Goal: Information Seeking & Learning: Learn about a topic

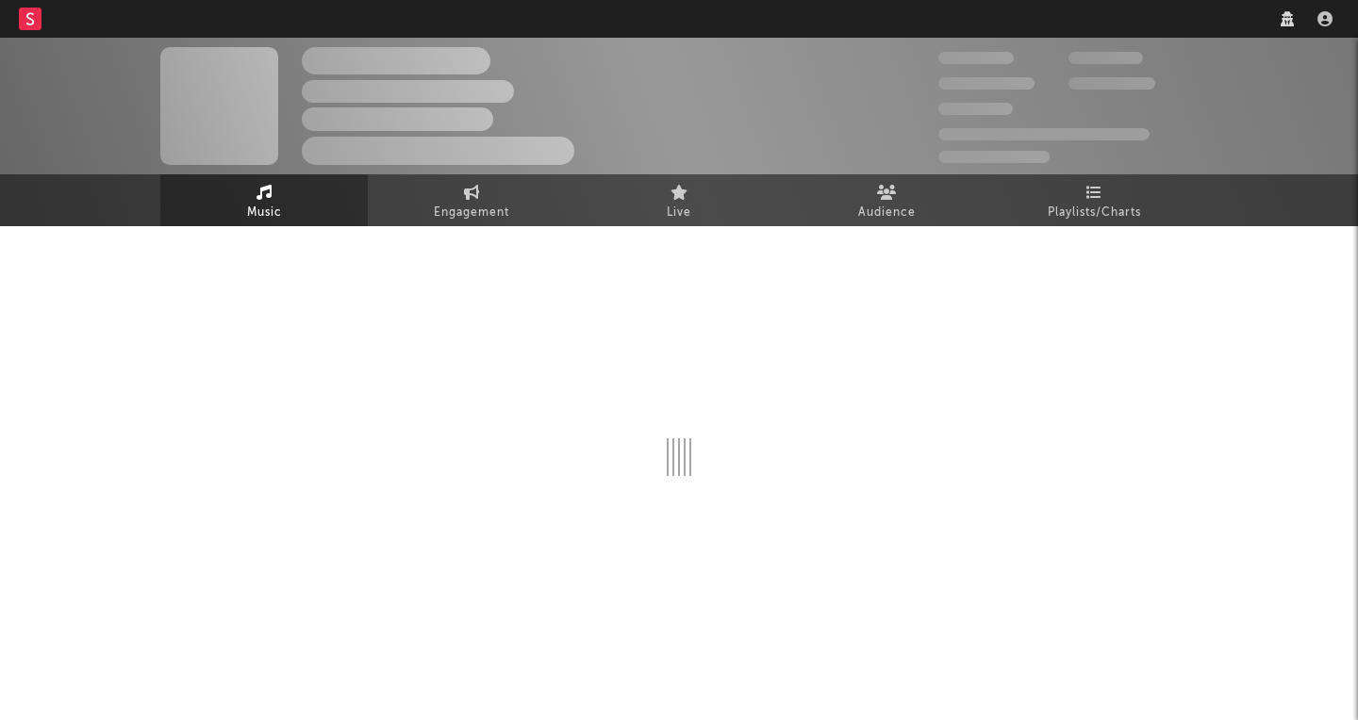
select select "recorded_music"
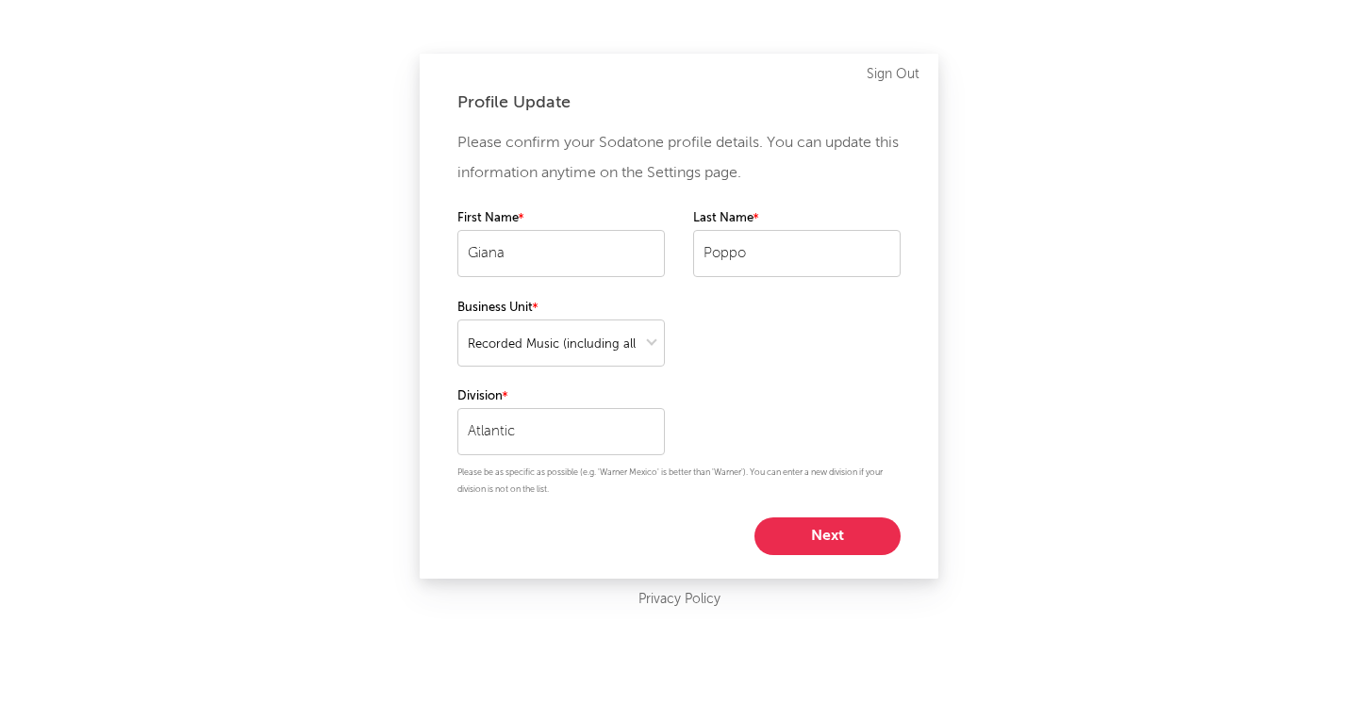
click at [845, 529] on button "Next" at bounding box center [827, 537] width 146 height 38
select select "assistant_coordinator"
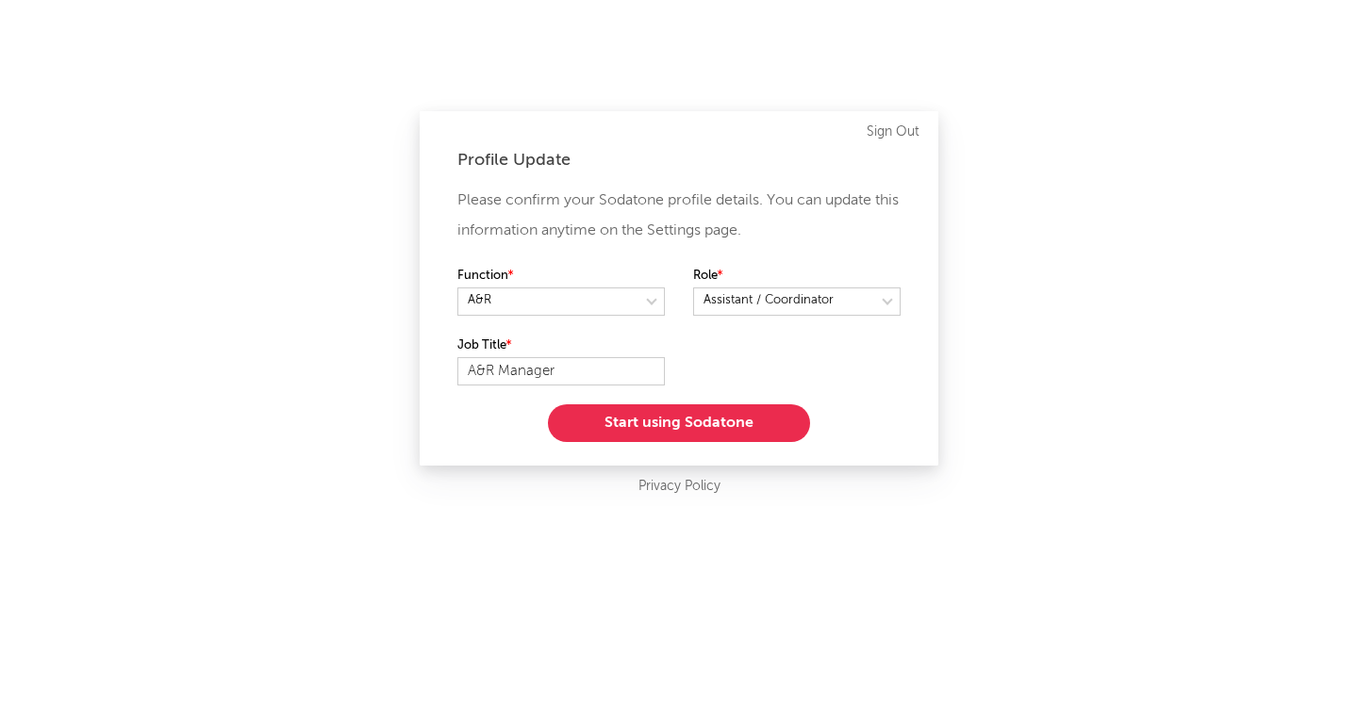
click at [760, 420] on button "Start using Sodatone" at bounding box center [679, 424] width 262 height 38
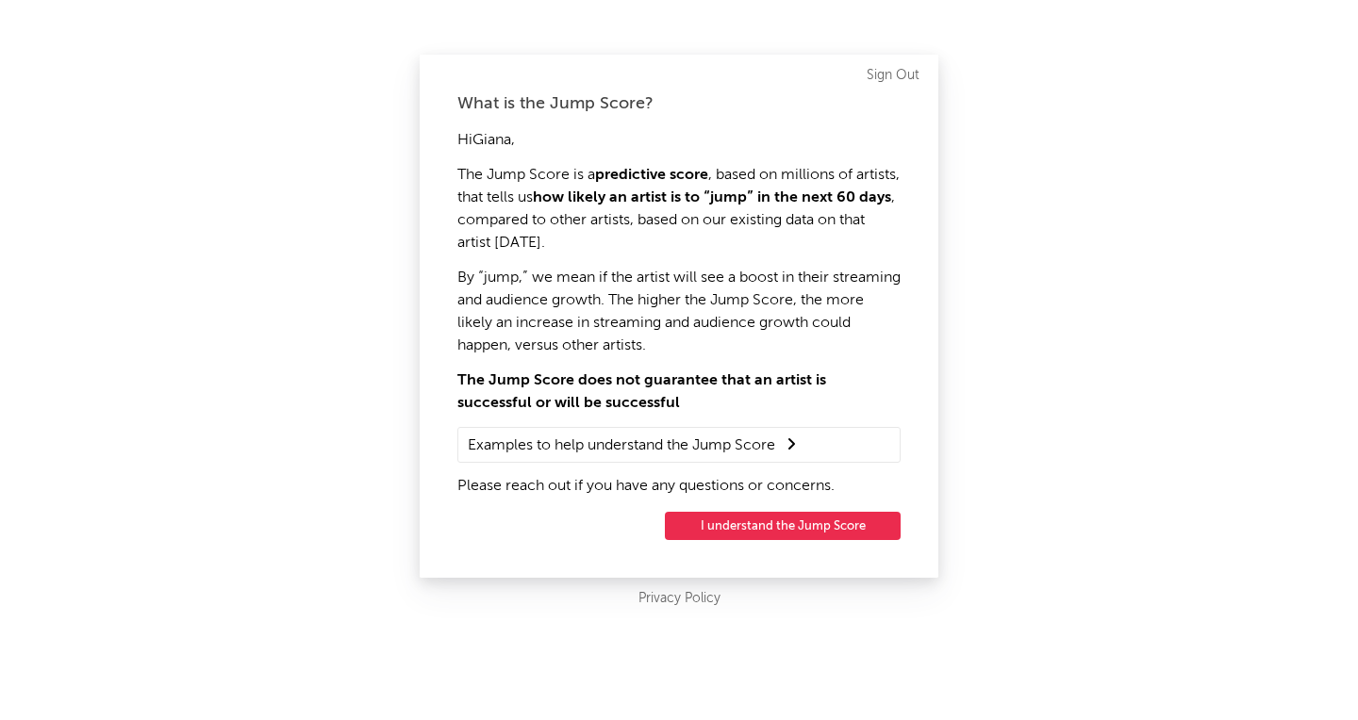
click at [739, 521] on button "I understand the Jump Score" at bounding box center [783, 526] width 236 height 28
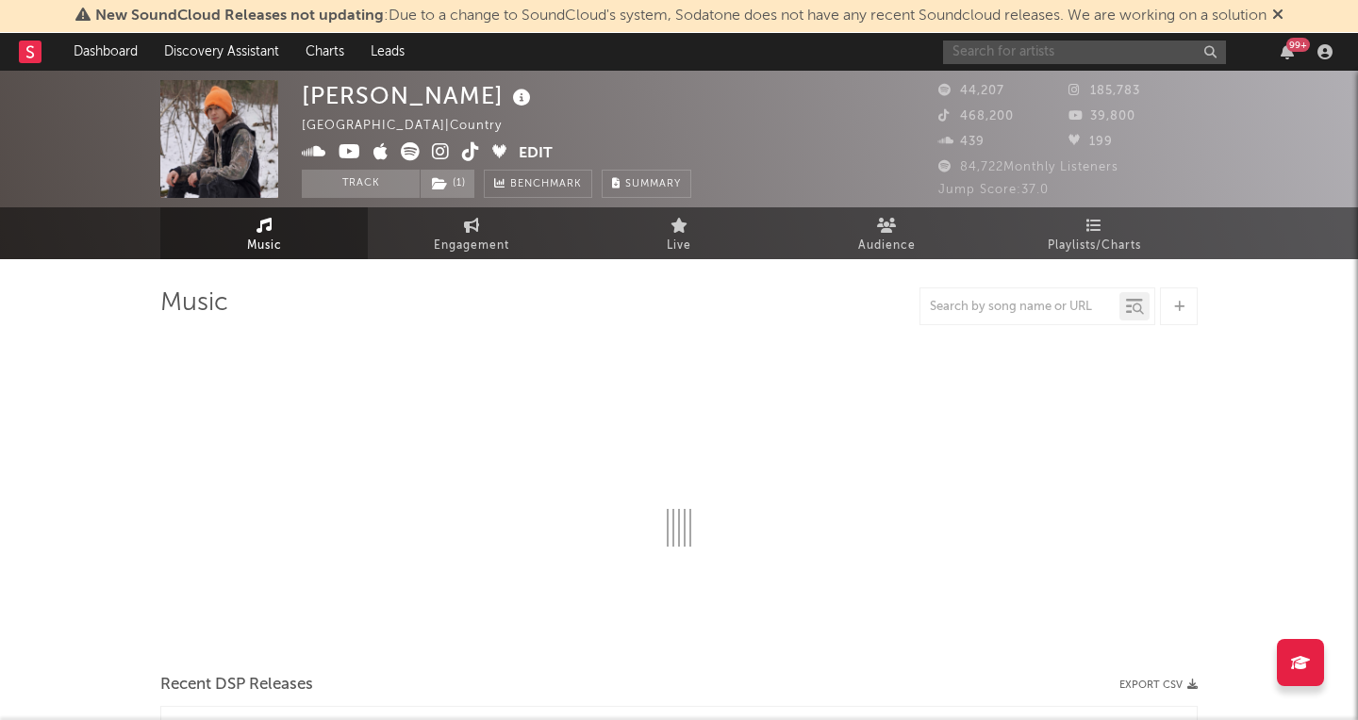
click at [990, 53] on input "text" at bounding box center [1084, 53] width 283 height 24
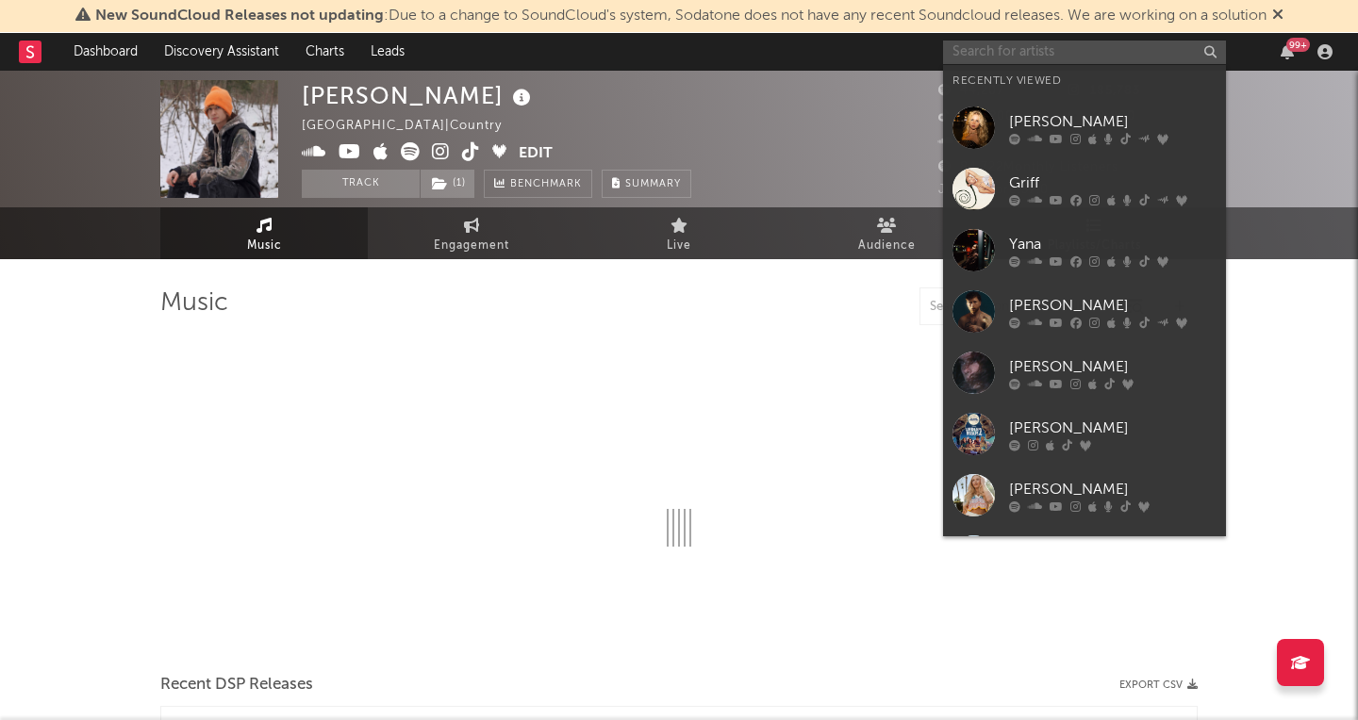
select select "6m"
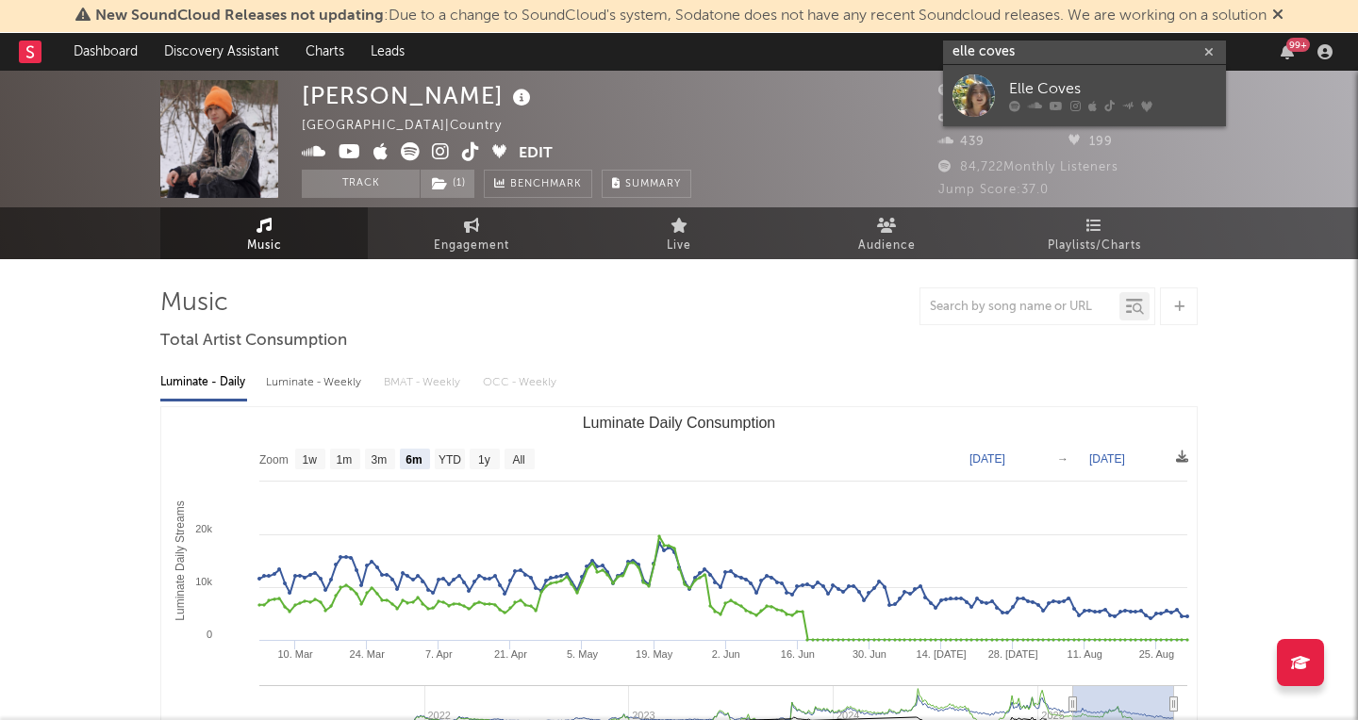
type input "elle coves"
click at [1028, 91] on div "Elle Coves" at bounding box center [1112, 89] width 207 height 23
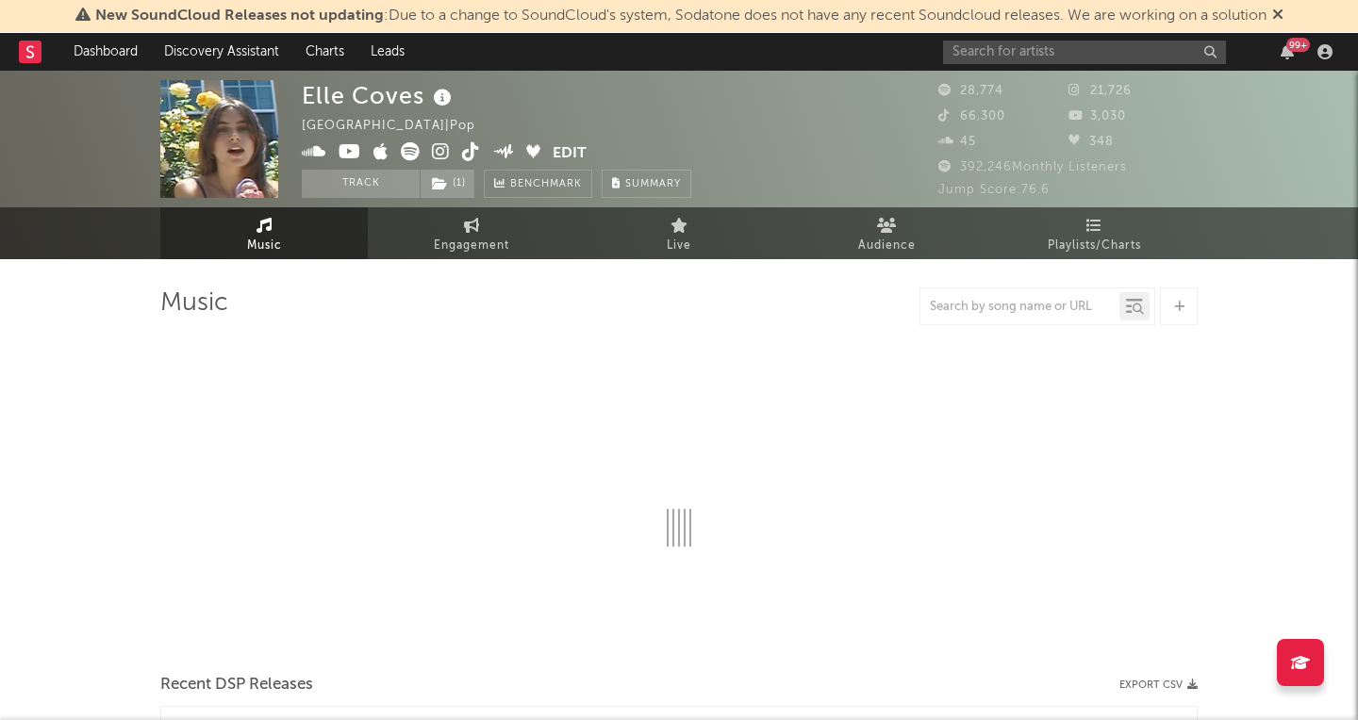
select select "6m"
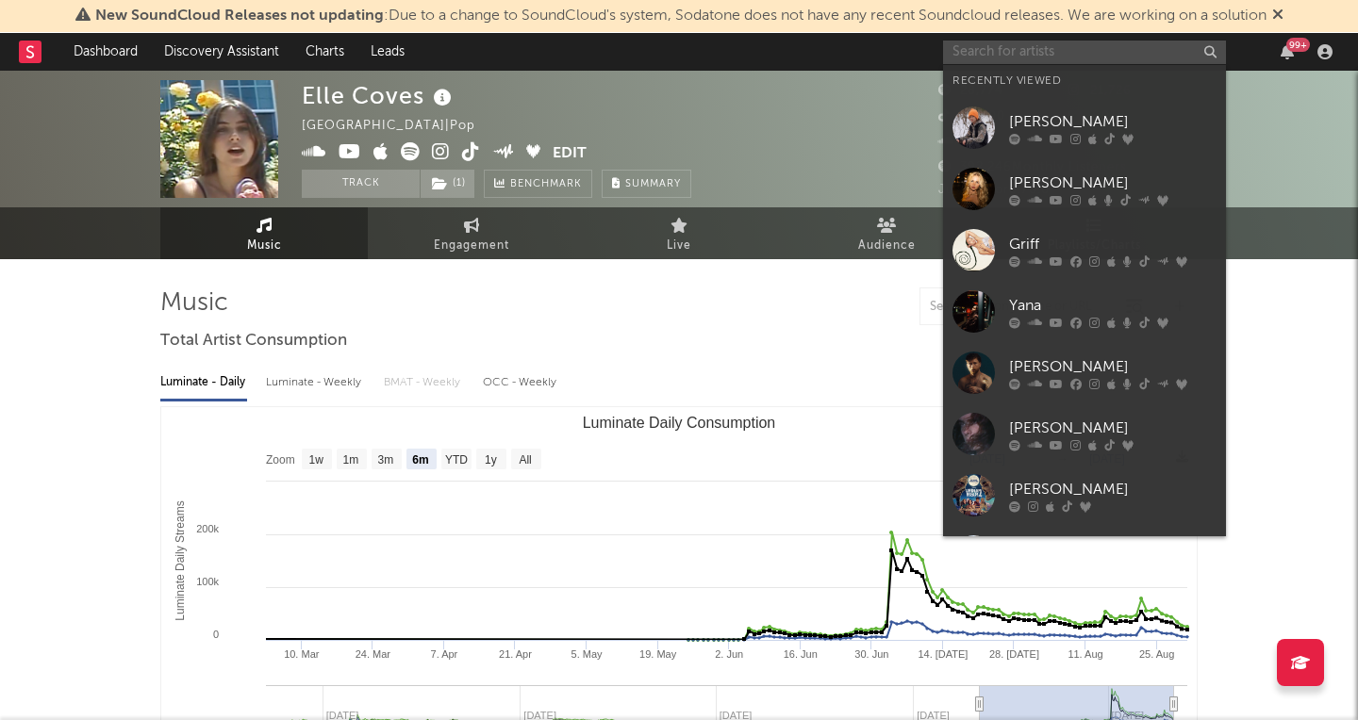
click at [998, 41] on input "text" at bounding box center [1084, 53] width 283 height 24
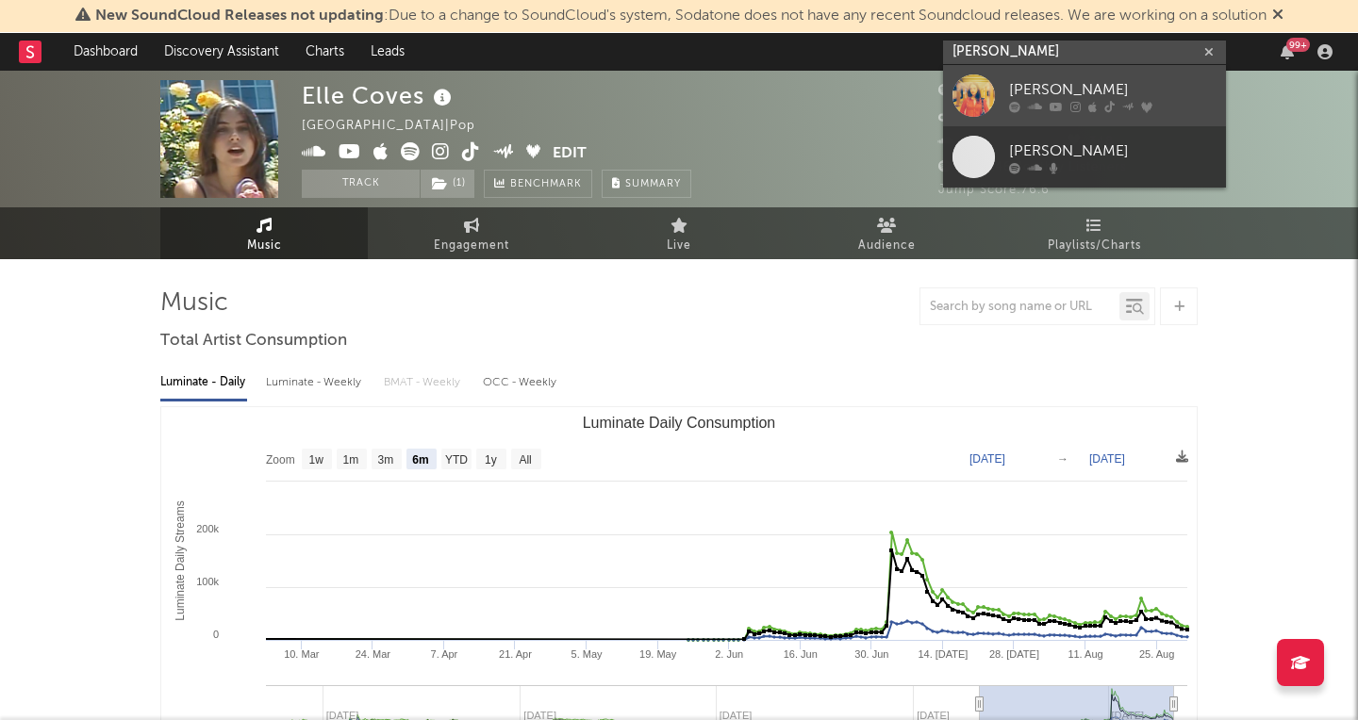
type input "[PERSON_NAME]"
click at [1008, 76] on link "[PERSON_NAME]" at bounding box center [1084, 95] width 283 height 61
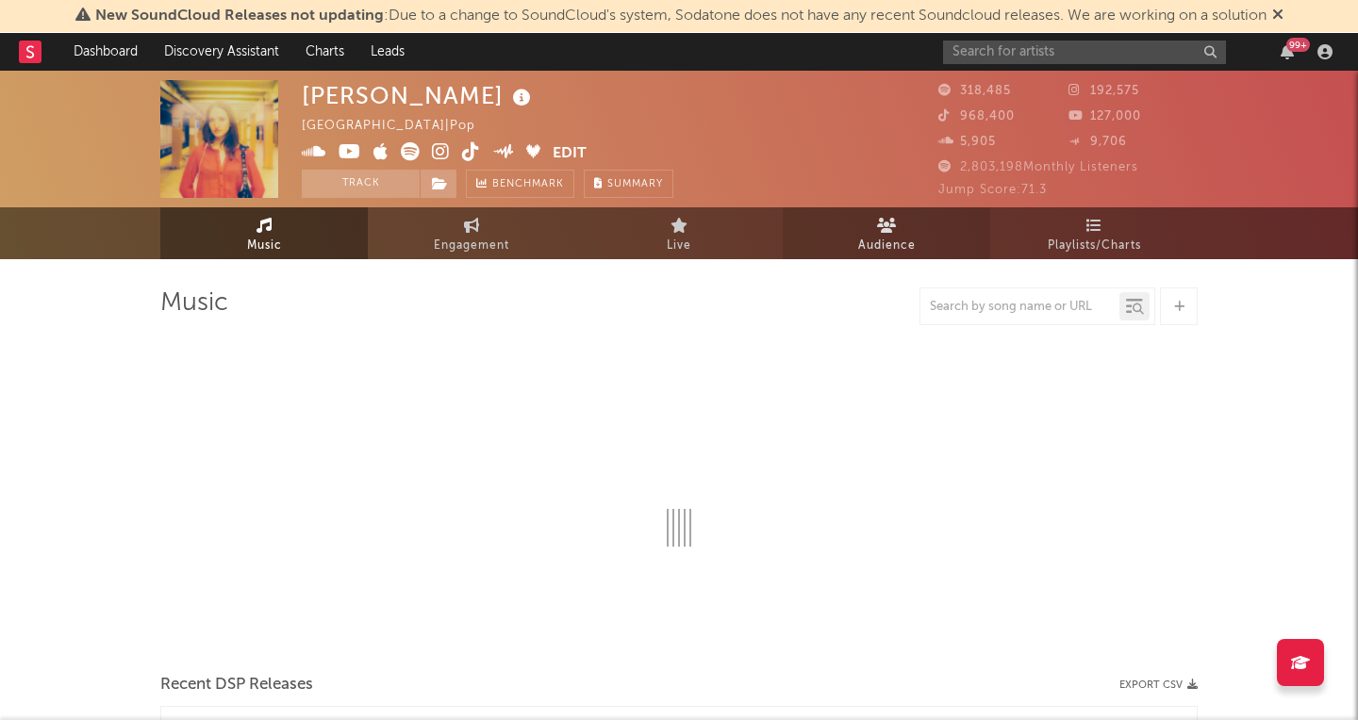
click at [851, 239] on link "Audience" at bounding box center [886, 233] width 207 height 52
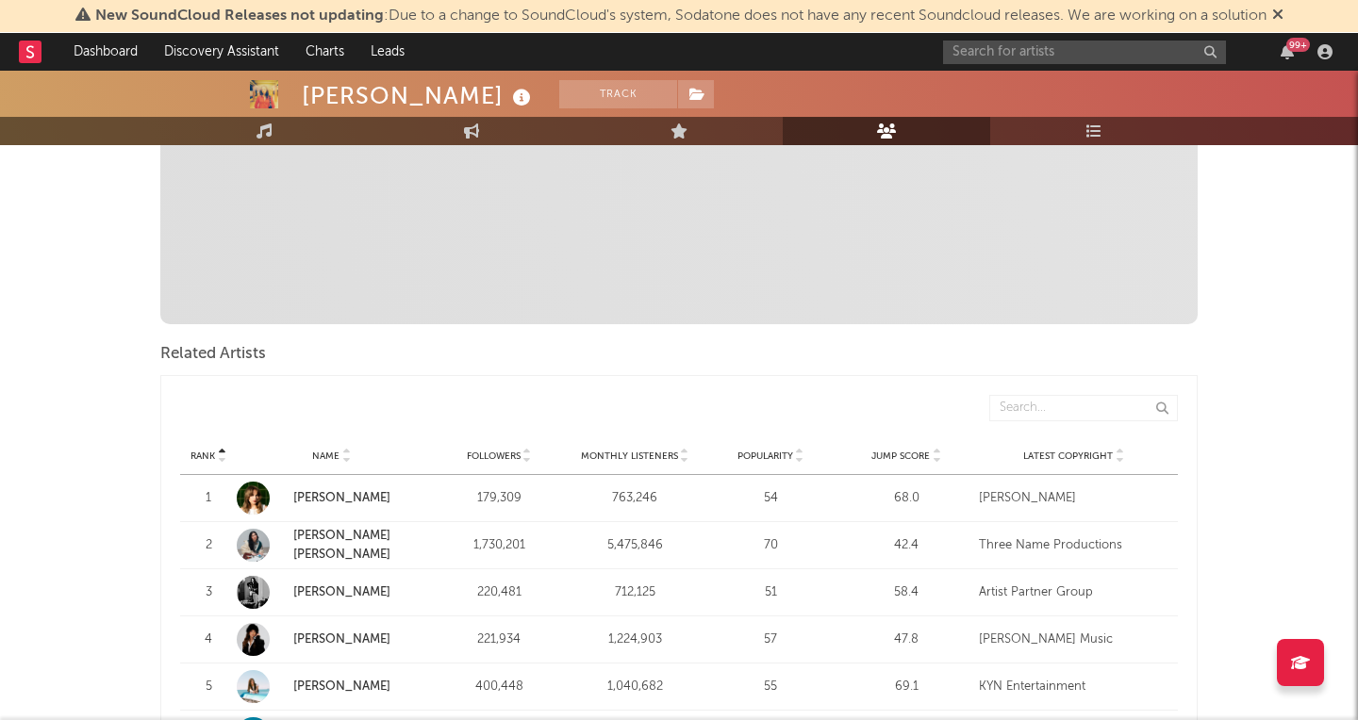
scroll to position [464, 0]
